Goal: Task Accomplishment & Management: Complete application form

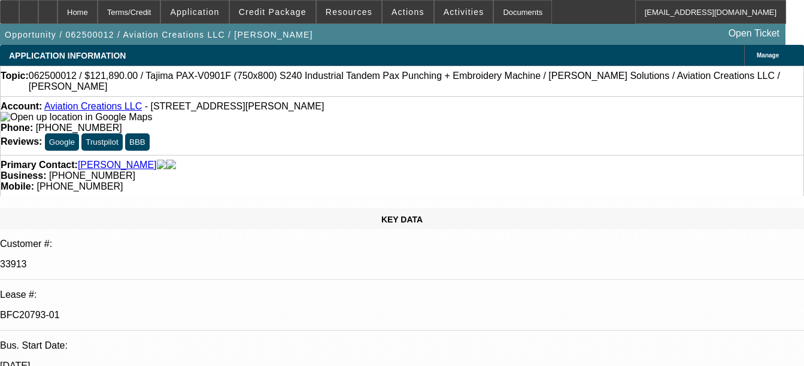
select select "0"
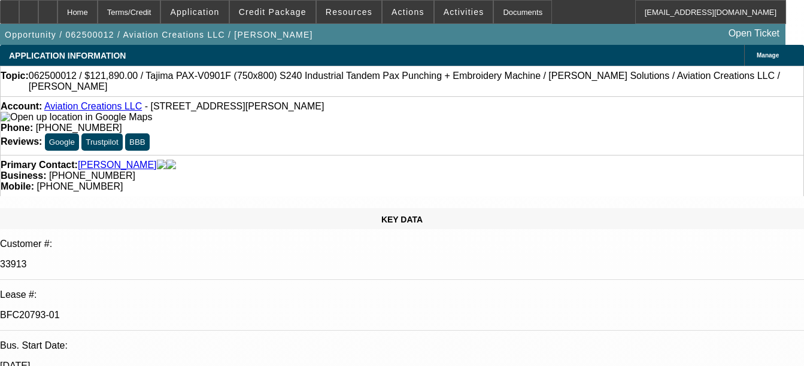
select select "0.1"
select select "0"
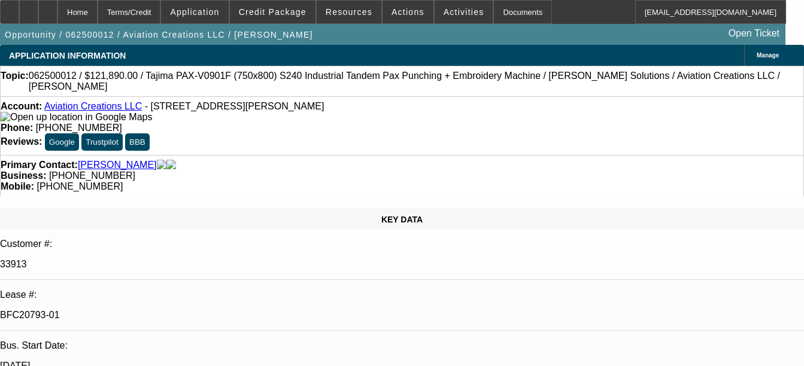
select select "0"
select select "0.1"
select select "1"
select select "6"
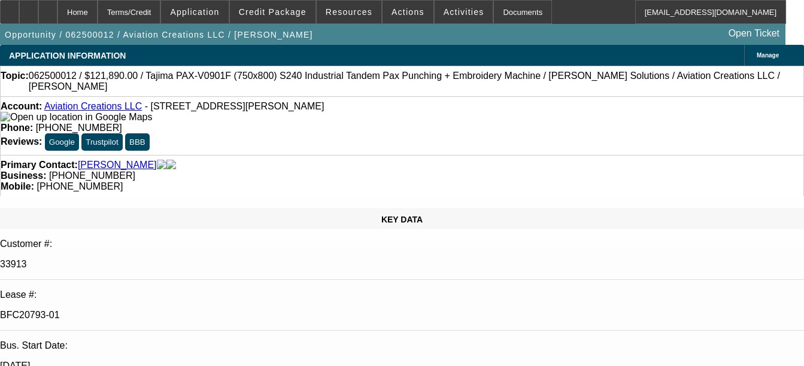
select select "1"
select select "4"
select select "1"
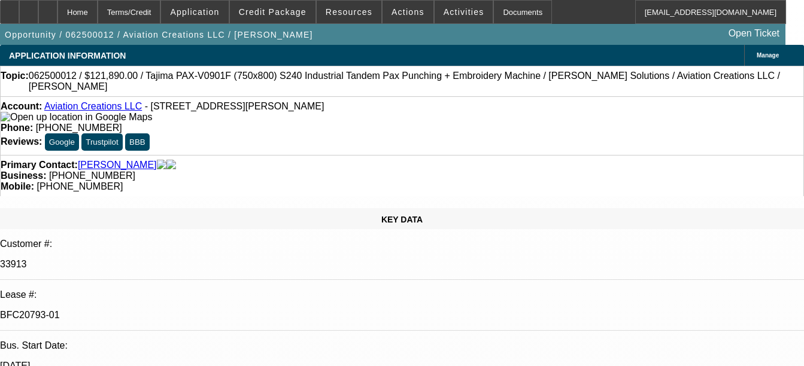
select select "6"
select select "1"
select select "4"
click at [500, 8] on div "Documents" at bounding box center [522, 12] width 59 height 24
